Goal: Check status: Check status

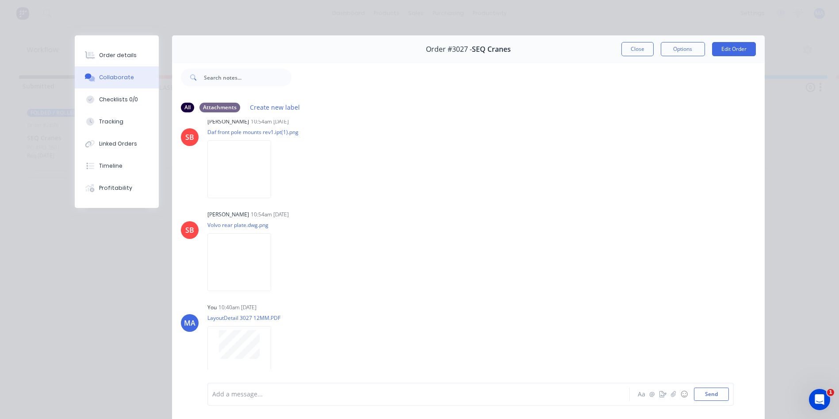
click at [636, 45] on button "Close" at bounding box center [638, 49] width 32 height 14
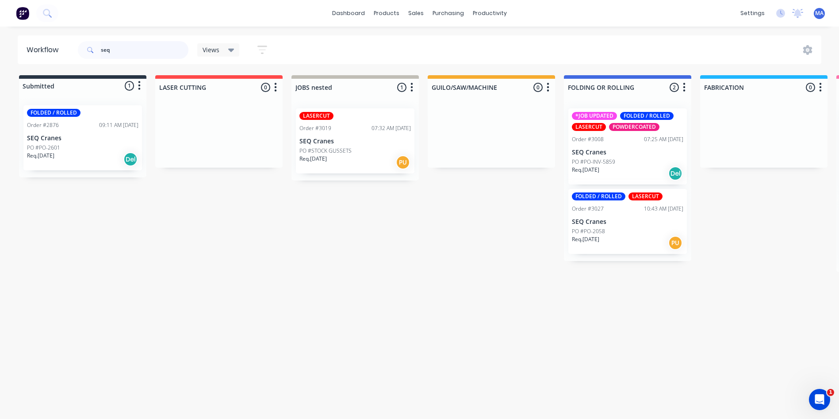
click at [132, 54] on input "seq" at bounding box center [145, 50] width 88 height 18
drag, startPoint x: 132, startPoint y: 54, endPoint x: 0, endPoint y: 56, distance: 132.3
click at [0, 56] on html "dashboard products sales purchasing productivity dashboard products Product Cat…" at bounding box center [419, 183] width 839 height 366
type input "3024"
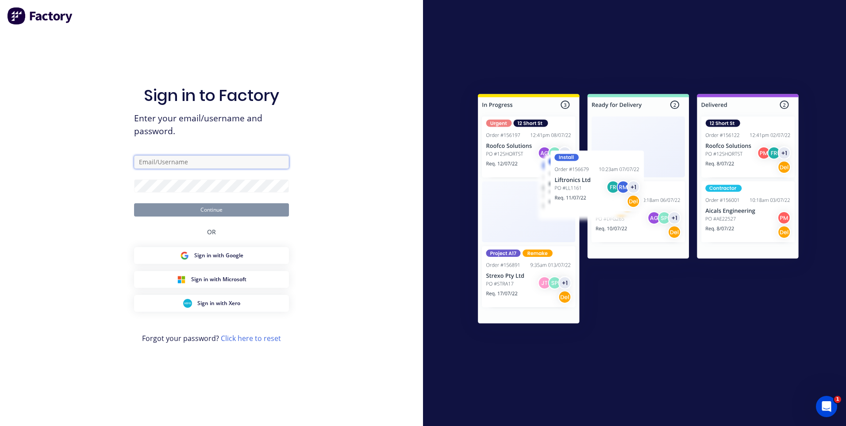
type input "[EMAIL_ADDRESS][DOMAIN_NAME]"
click at [198, 212] on button "Continue" at bounding box center [211, 209] width 155 height 13
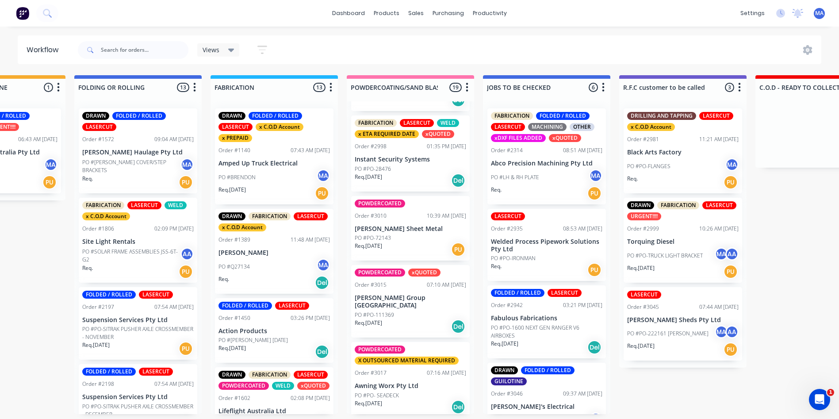
scroll to position [752, 0]
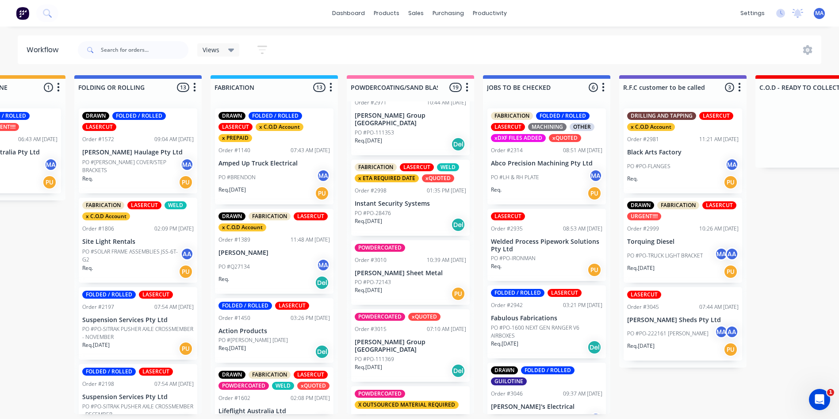
click at [394, 209] on div "PO #PO-28476" at bounding box center [411, 213] width 112 height 8
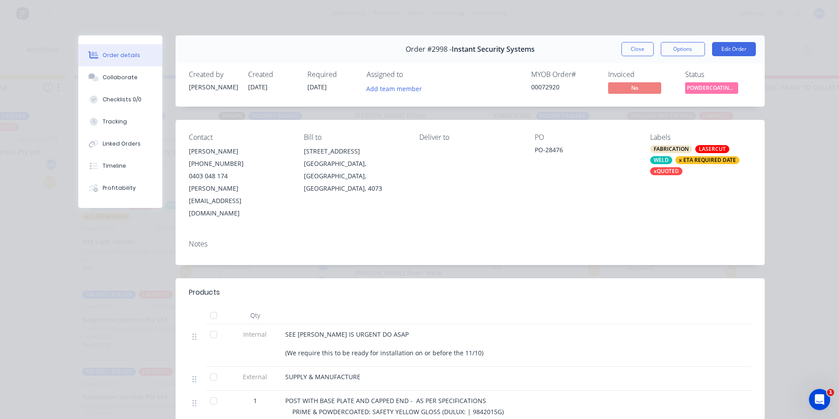
scroll to position [44, 0]
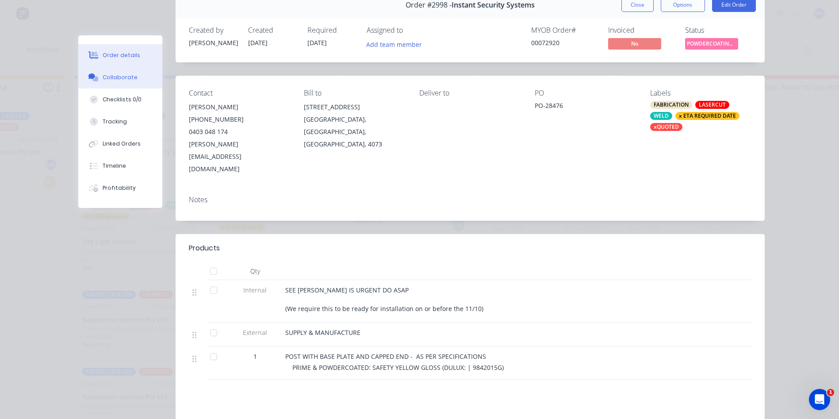
click at [103, 79] on div "Collaborate" at bounding box center [120, 77] width 35 height 8
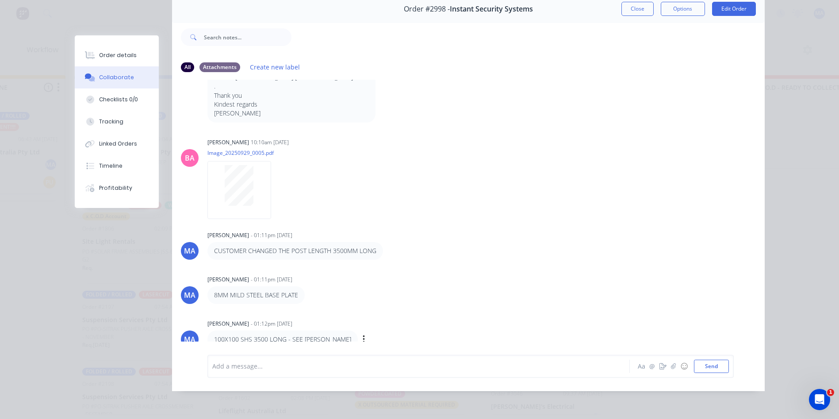
scroll to position [47, 0]
click at [97, 62] on button "Order details" at bounding box center [117, 55] width 84 height 22
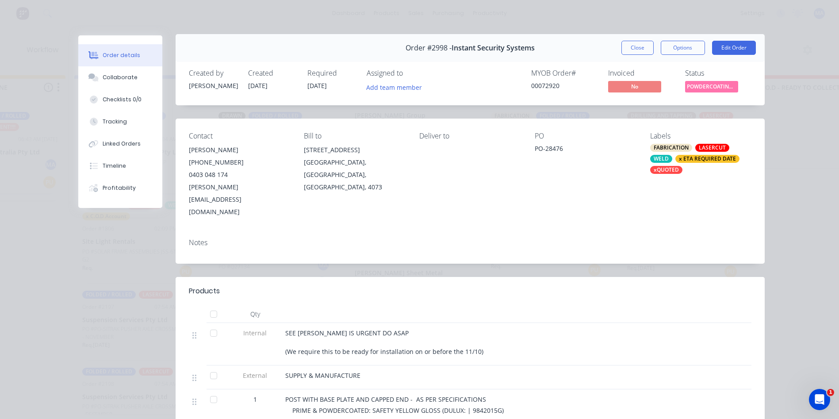
scroll to position [0, 0]
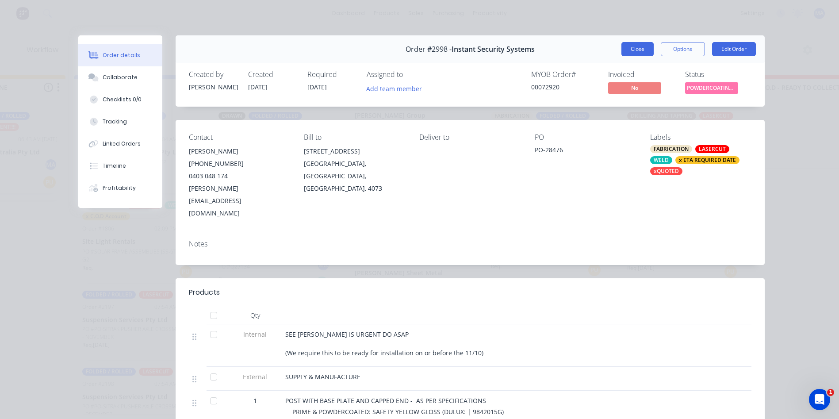
click at [622, 49] on button "Close" at bounding box center [638, 49] width 32 height 14
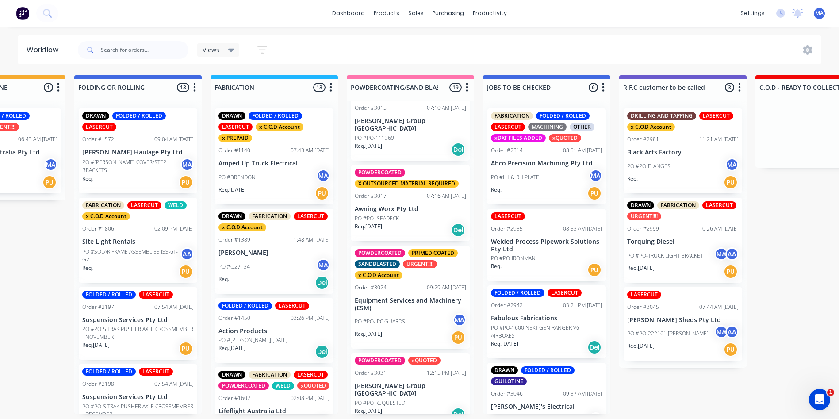
scroll to position [1018, 0]
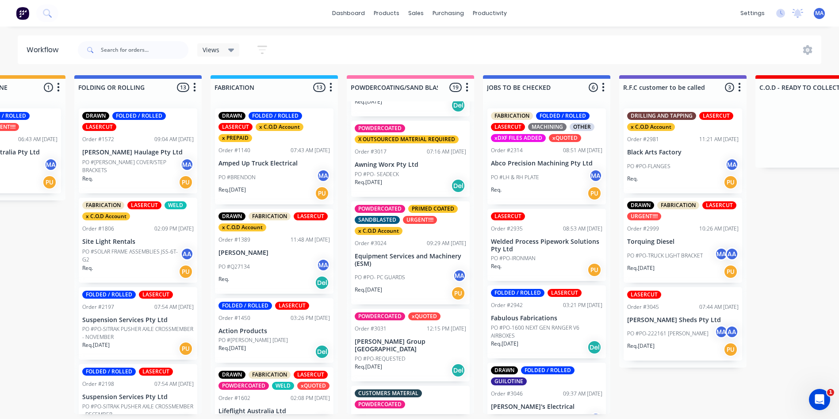
click at [395, 269] on div "PO #PO- PC GUARDS MA" at bounding box center [411, 277] width 112 height 17
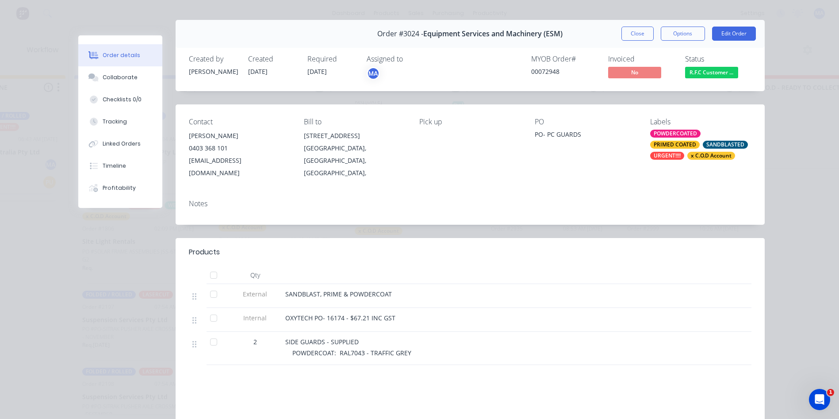
scroll to position [0, 0]
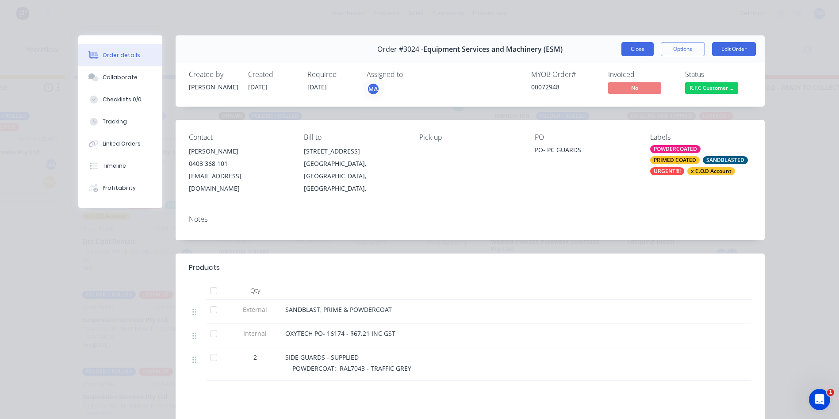
click at [631, 54] on button "Close" at bounding box center [638, 49] width 32 height 14
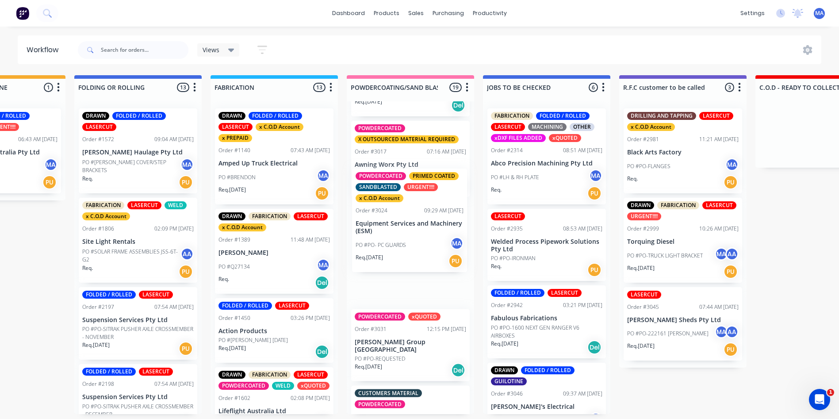
drag, startPoint x: 393, startPoint y: 238, endPoint x: 396, endPoint y: 235, distance: 4.7
click at [396, 235] on div "POWDERCOATED Order #1191 11:30 AM [DATE] [PERSON_NAME] Sheet Metal PO #PO-72110…" at bounding box center [410, 257] width 127 height 313
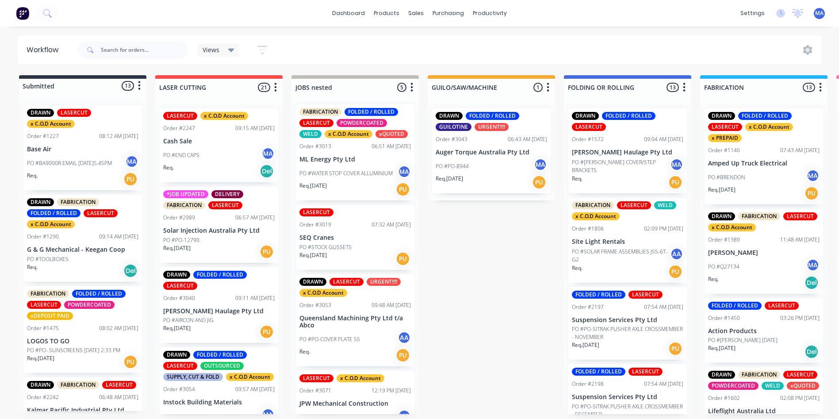
scroll to position [5, 0]
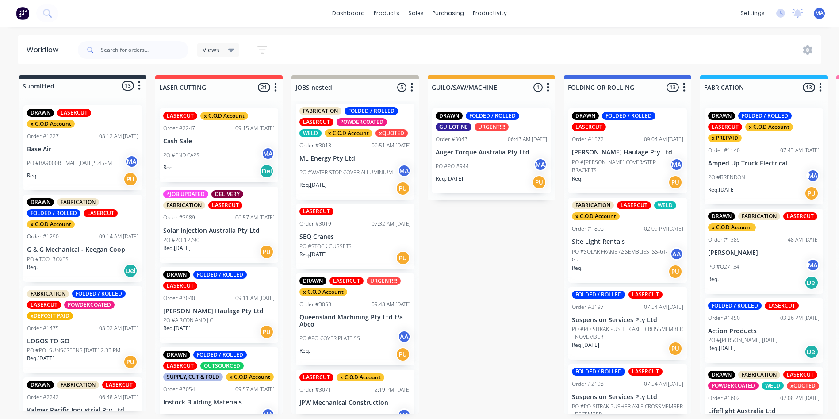
drag, startPoint x: 361, startPoint y: 286, endPoint x: 445, endPoint y: 281, distance: 84.2
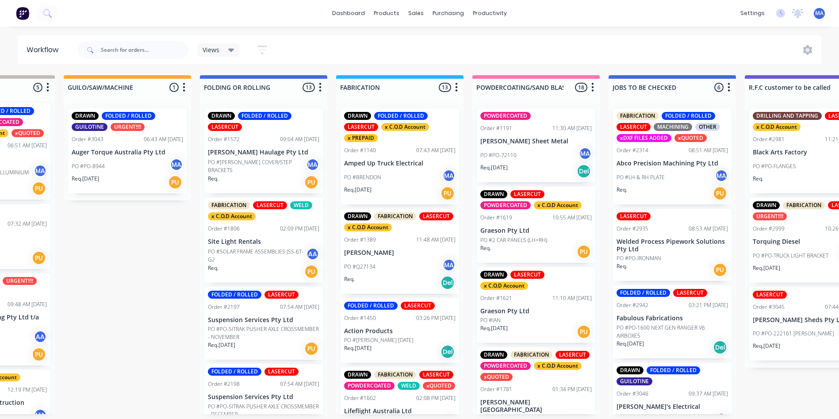
drag, startPoint x: 445, startPoint y: 281, endPoint x: 503, endPoint y: 277, distance: 58.2
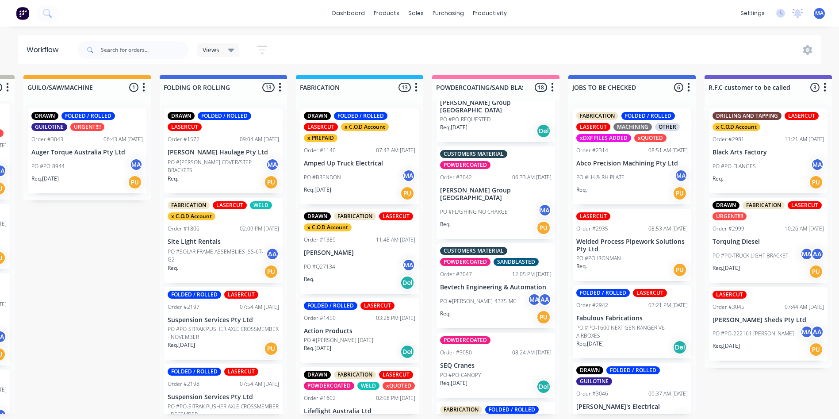
scroll to position [1134, 0]
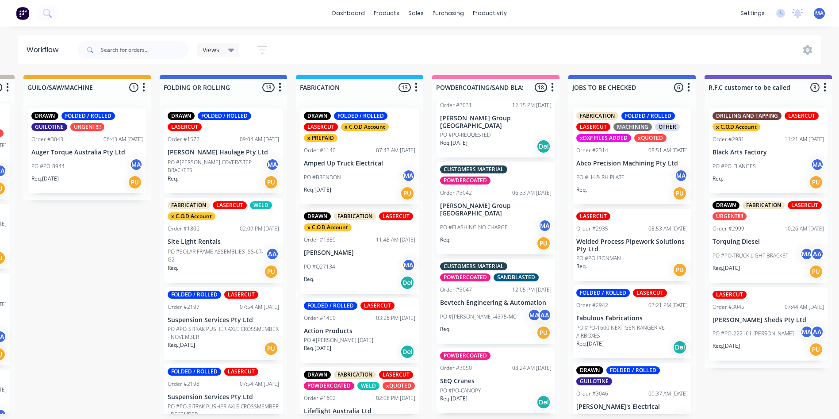
click at [489, 308] on div "PO #BEV-4375-MC MA AA" at bounding box center [496, 316] width 112 height 17
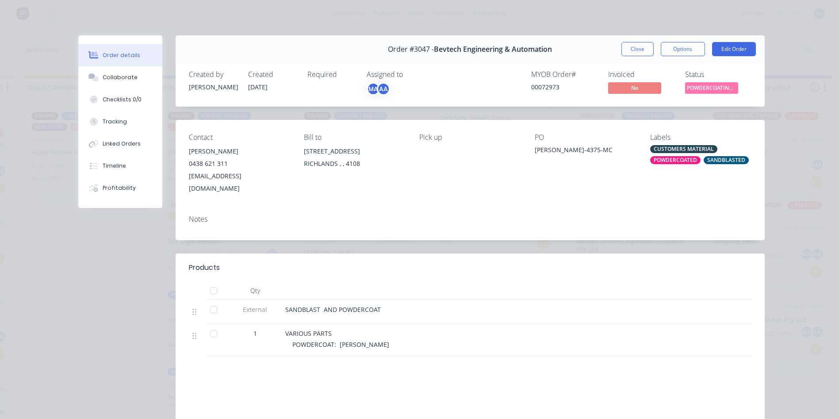
click at [644, 48] on button "Close" at bounding box center [638, 49] width 32 height 14
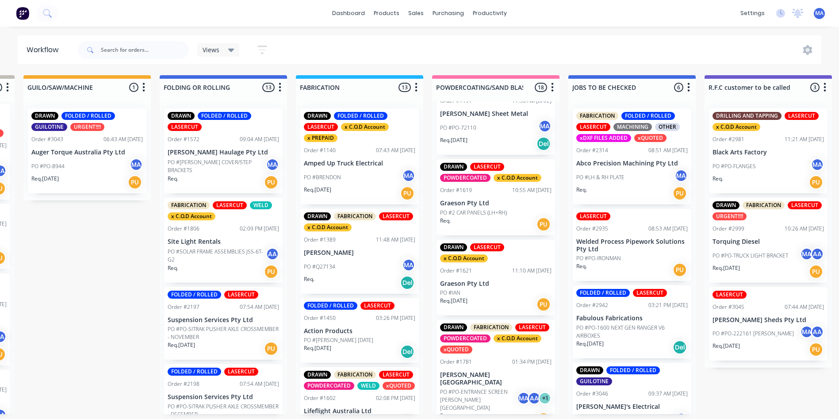
scroll to position [0, 0]
